Goal: Information Seeking & Learning: Learn about a topic

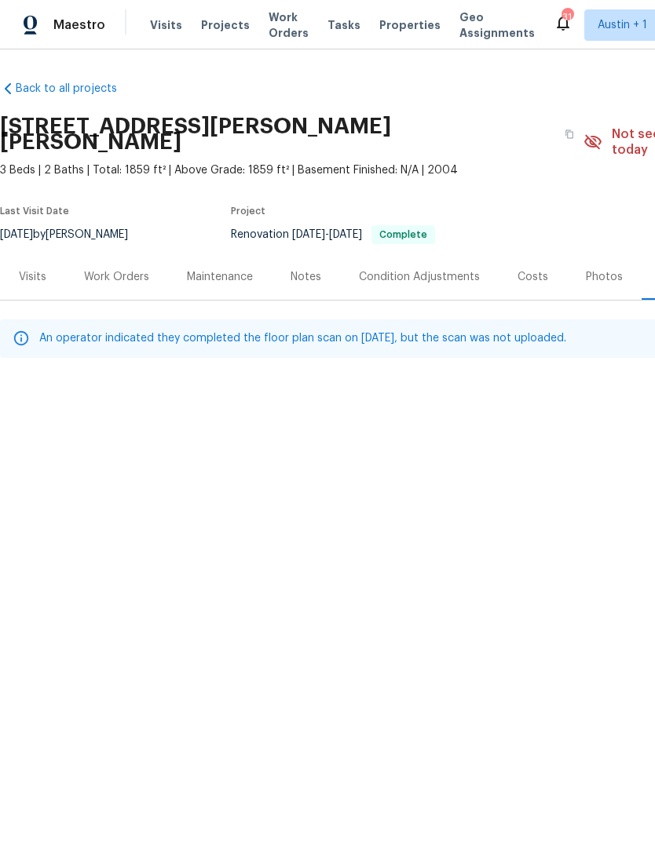
click at [553, 263] on div "Costs" at bounding box center [533, 277] width 68 height 46
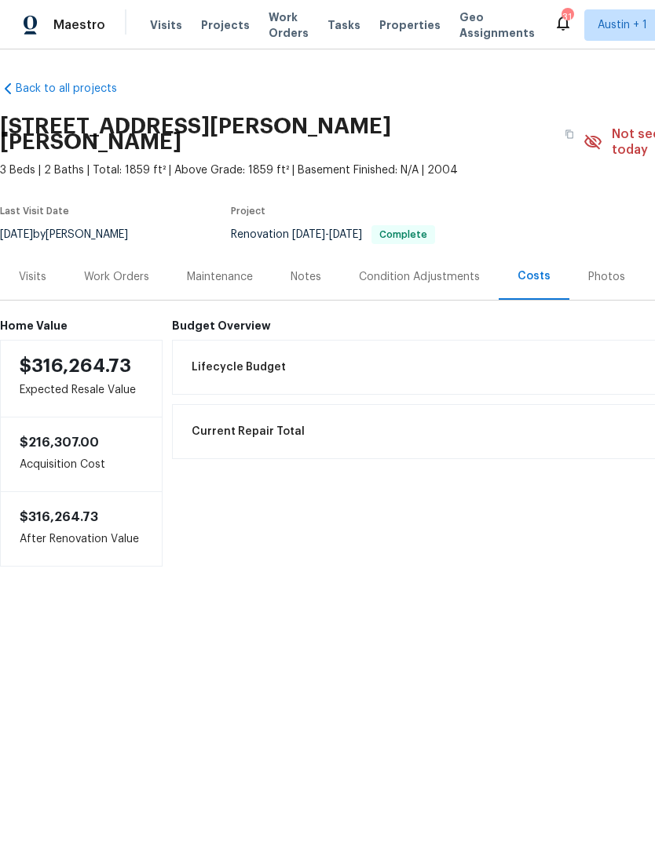
click at [614, 269] on div "Photos" at bounding box center [606, 277] width 37 height 16
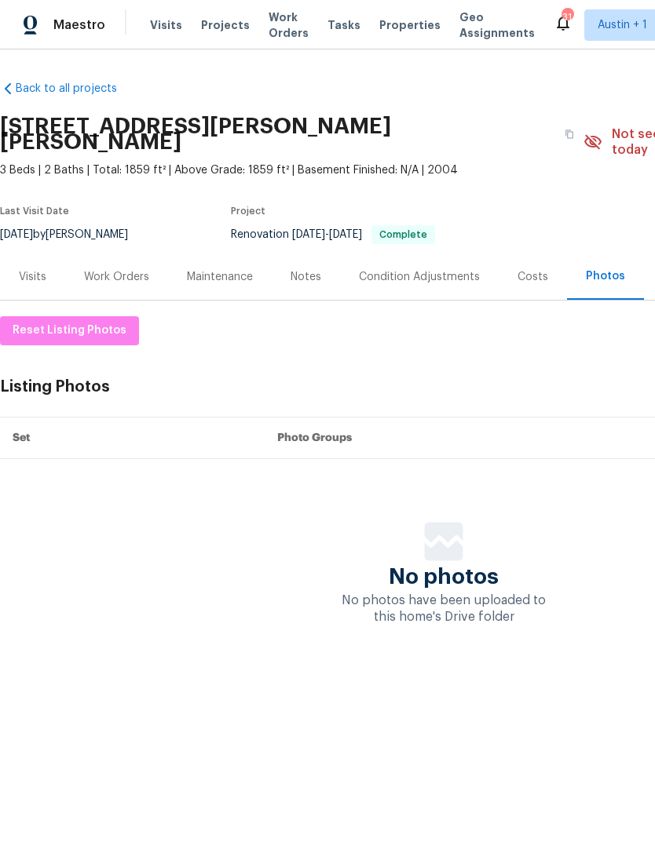
click at [426, 254] on div "Condition Adjustments" at bounding box center [419, 277] width 159 height 46
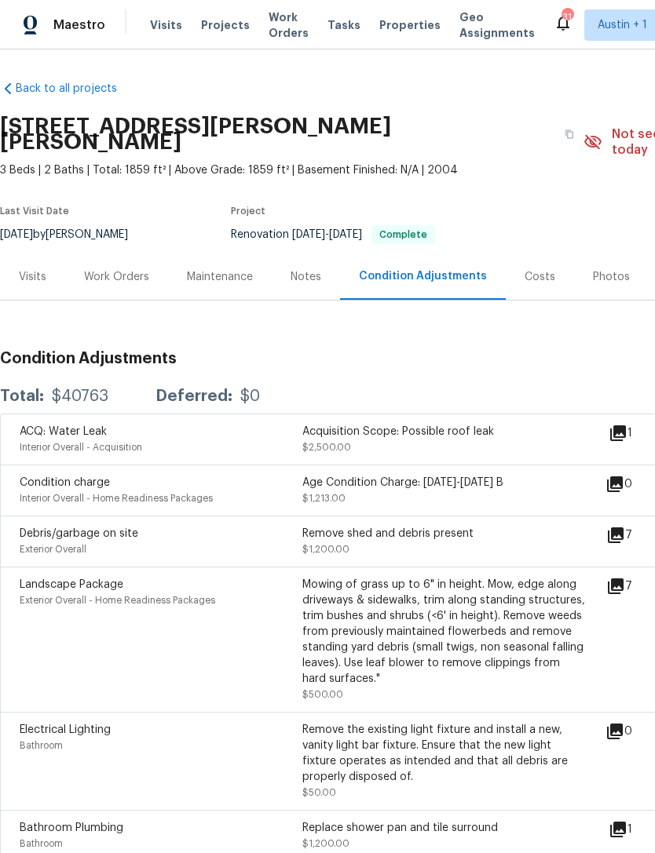
click at [539, 272] on div "Costs" at bounding box center [540, 277] width 68 height 46
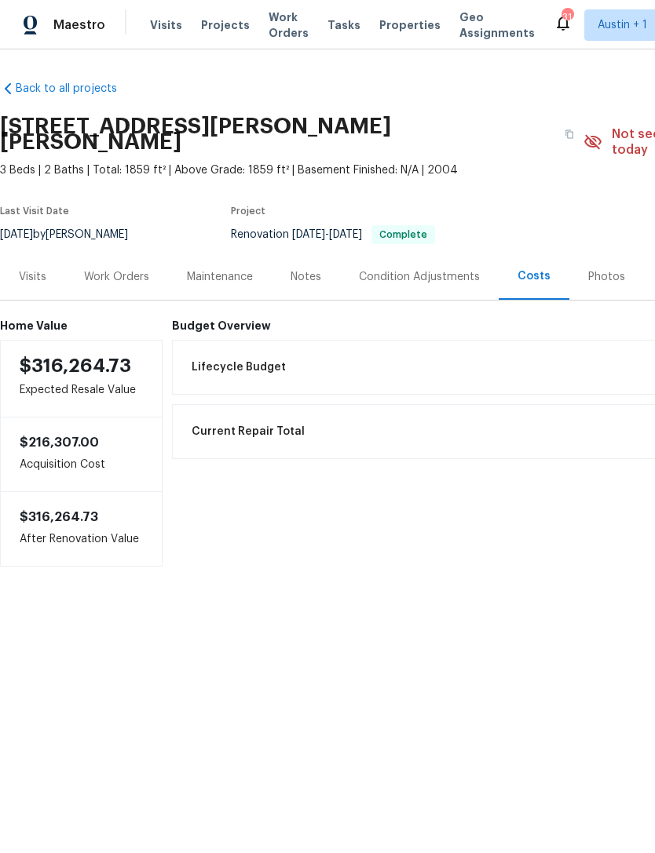
click at [607, 269] on div "Photos" at bounding box center [606, 277] width 37 height 16
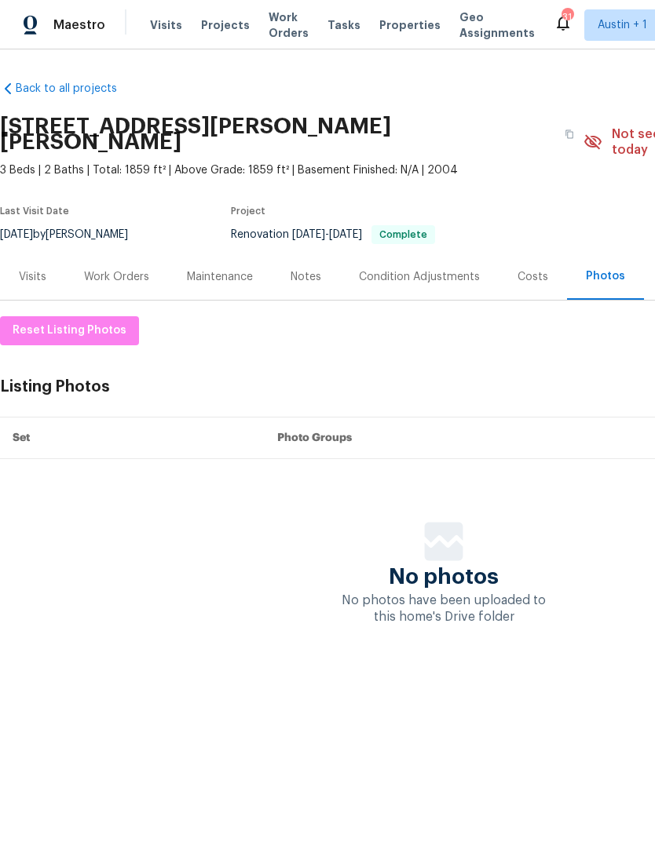
click at [242, 272] on div "Maintenance" at bounding box center [220, 277] width 104 height 46
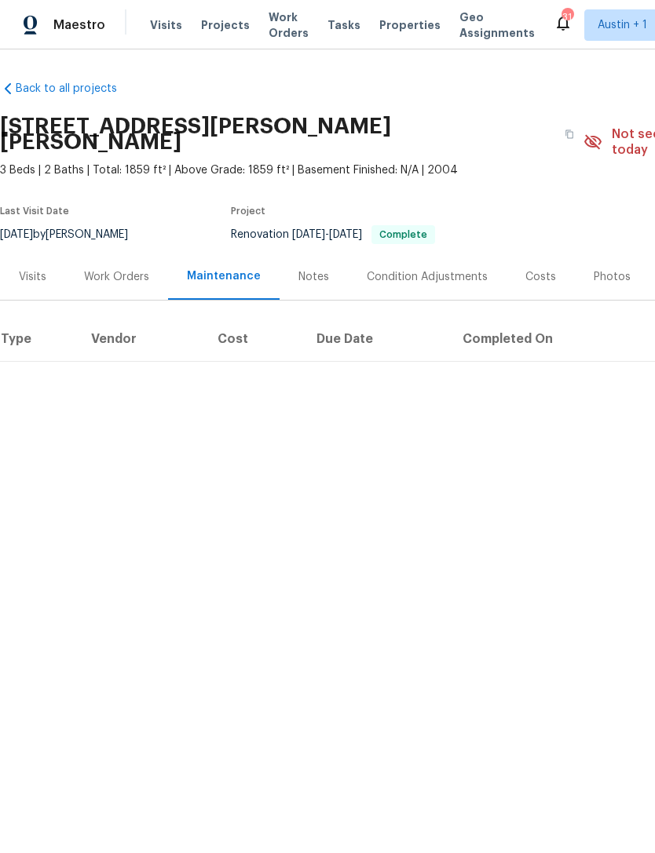
click at [141, 269] on div "Work Orders" at bounding box center [116, 277] width 65 height 16
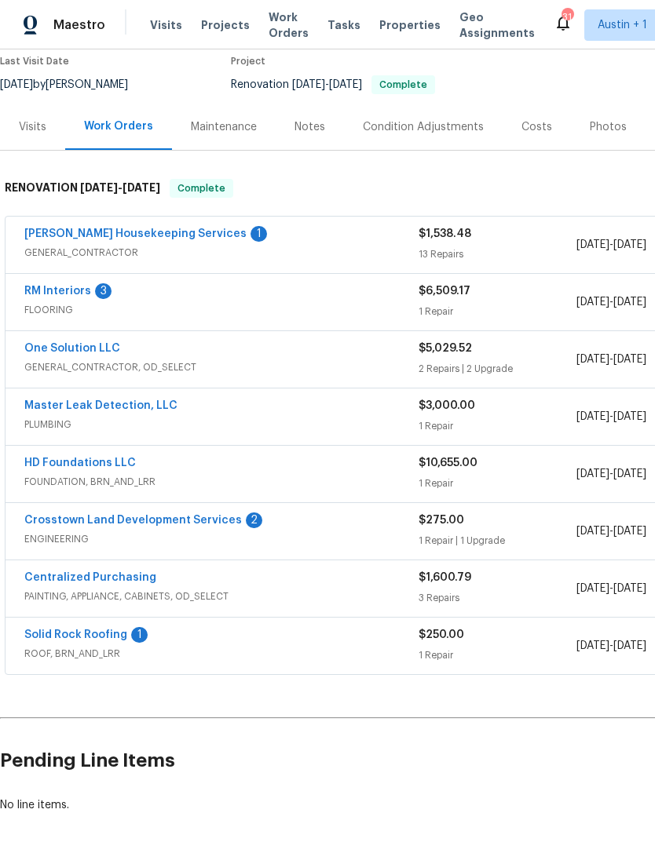
scroll to position [150, 0]
